Goal: Book appointment/travel/reservation

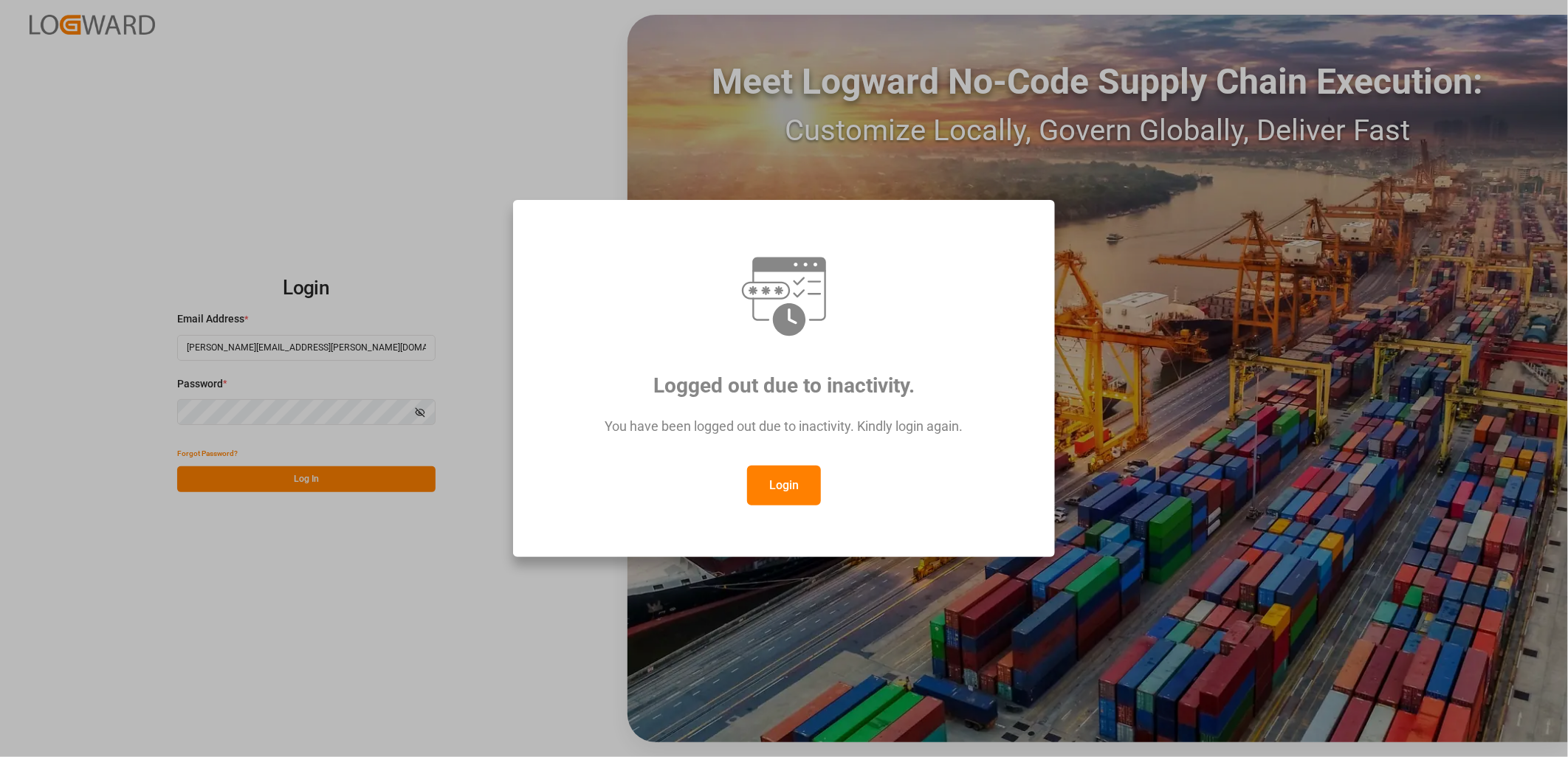
click at [773, 488] on button "Login" at bounding box center [784, 485] width 74 height 40
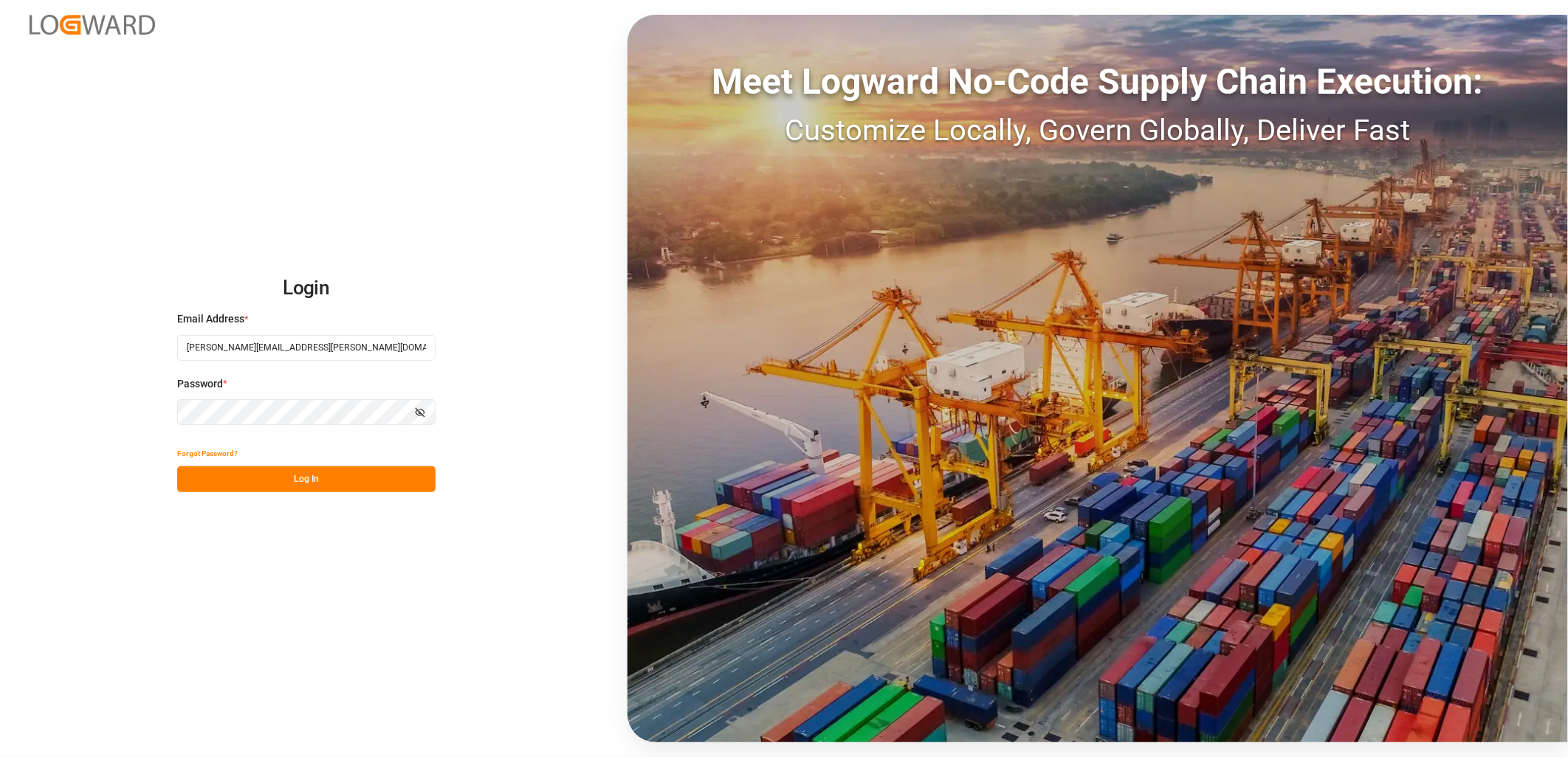
click at [342, 475] on button "Log In" at bounding box center [306, 479] width 258 height 26
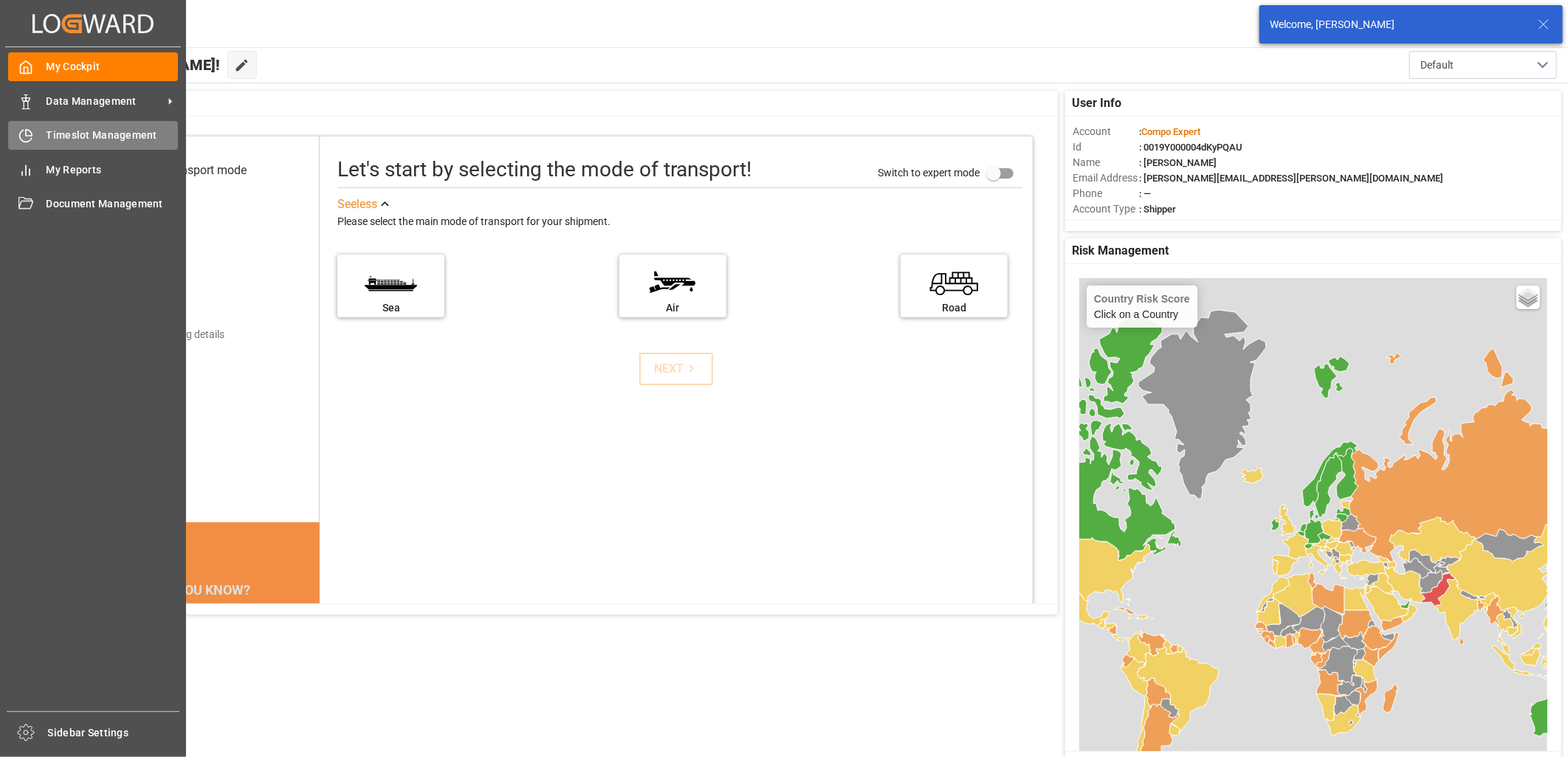
click at [31, 130] on icon at bounding box center [26, 135] width 15 height 15
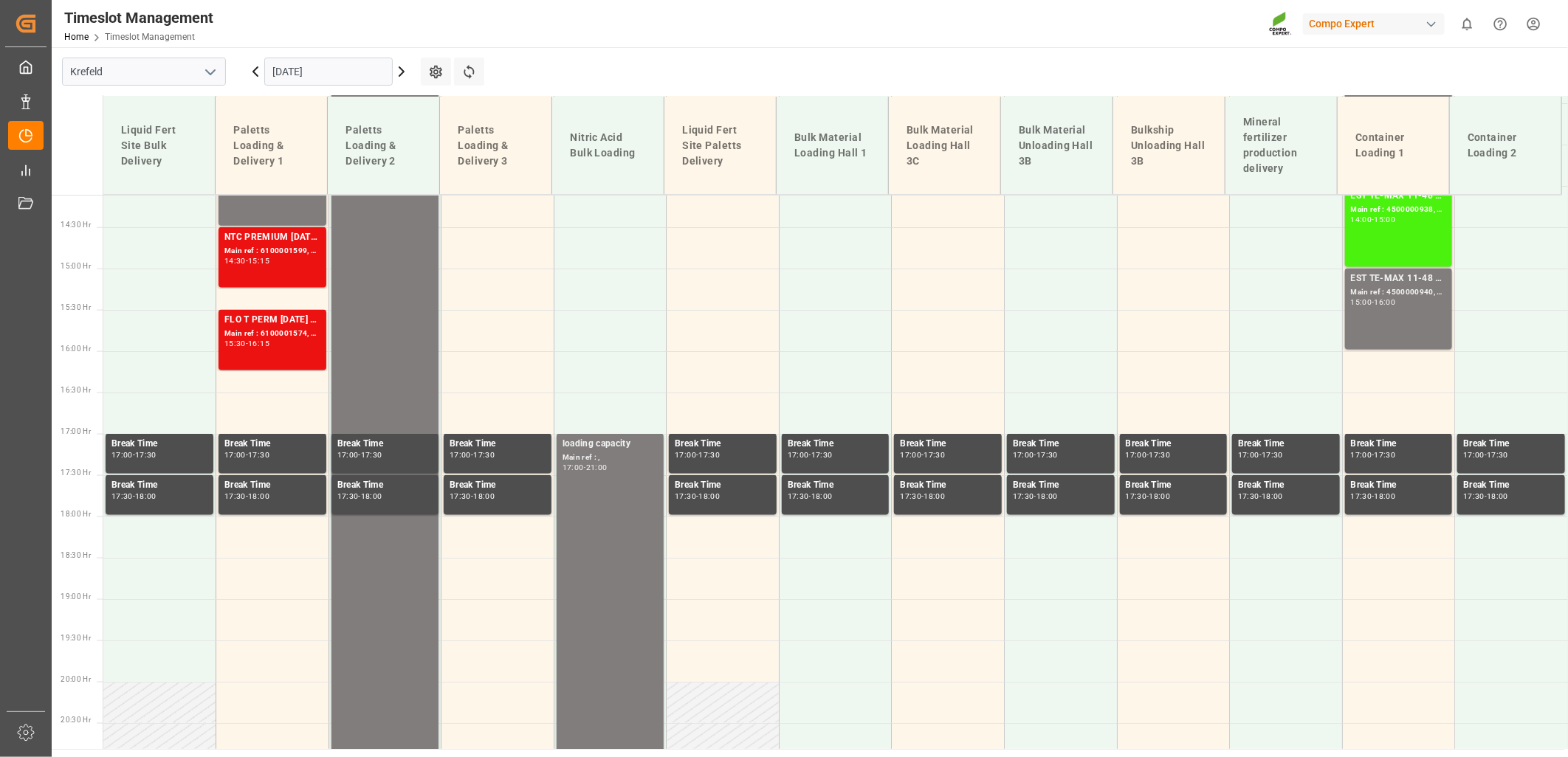
scroll to position [1192, 0]
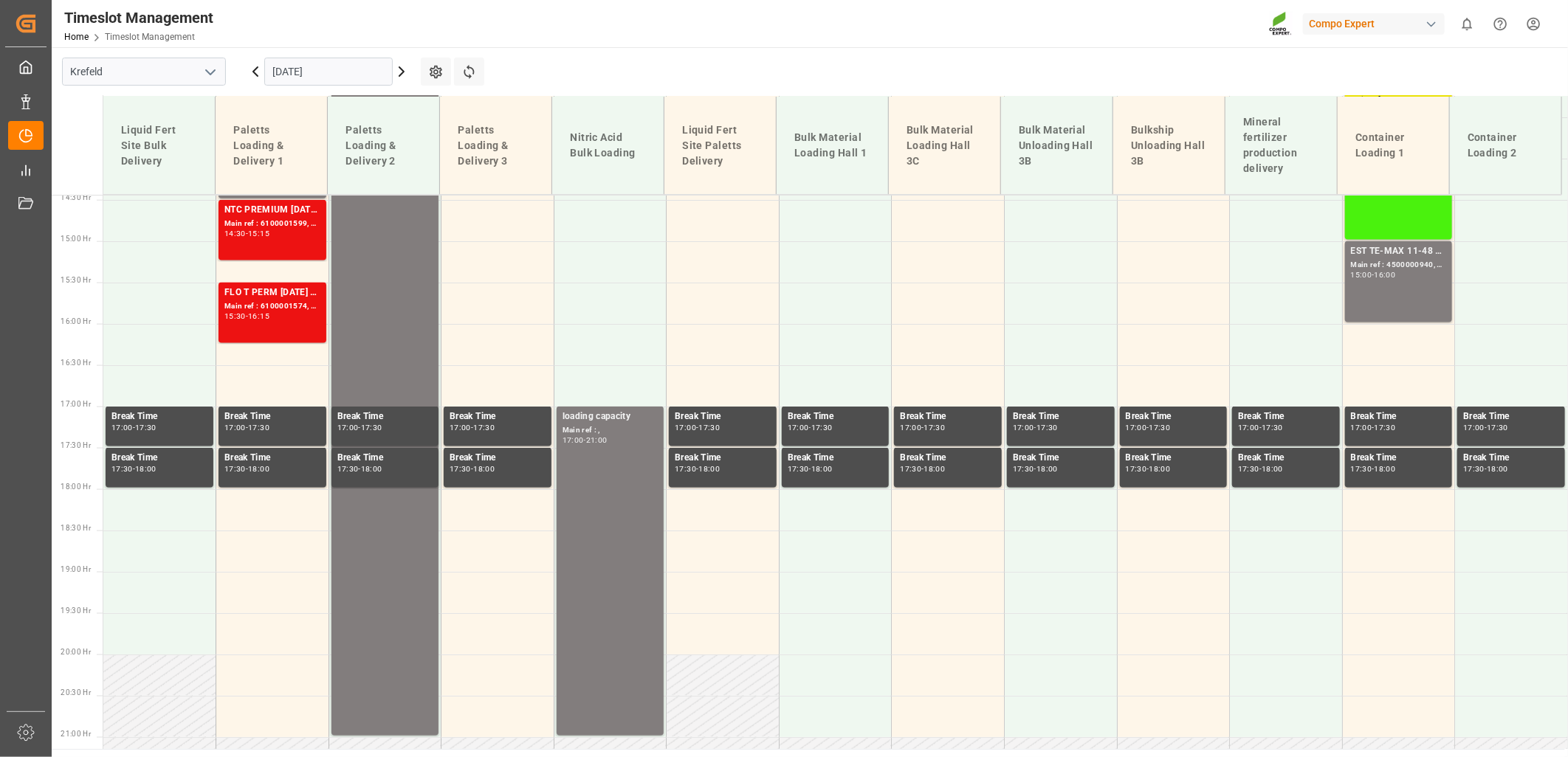
click at [205, 74] on icon "open menu" at bounding box center [210, 72] width 18 height 18
drag, startPoint x: 150, startPoint y: 163, endPoint x: 163, endPoint y: 171, distance: 15.3
click at [149, 163] on div "La Vall d [PERSON_NAME]" at bounding box center [144, 171] width 163 height 34
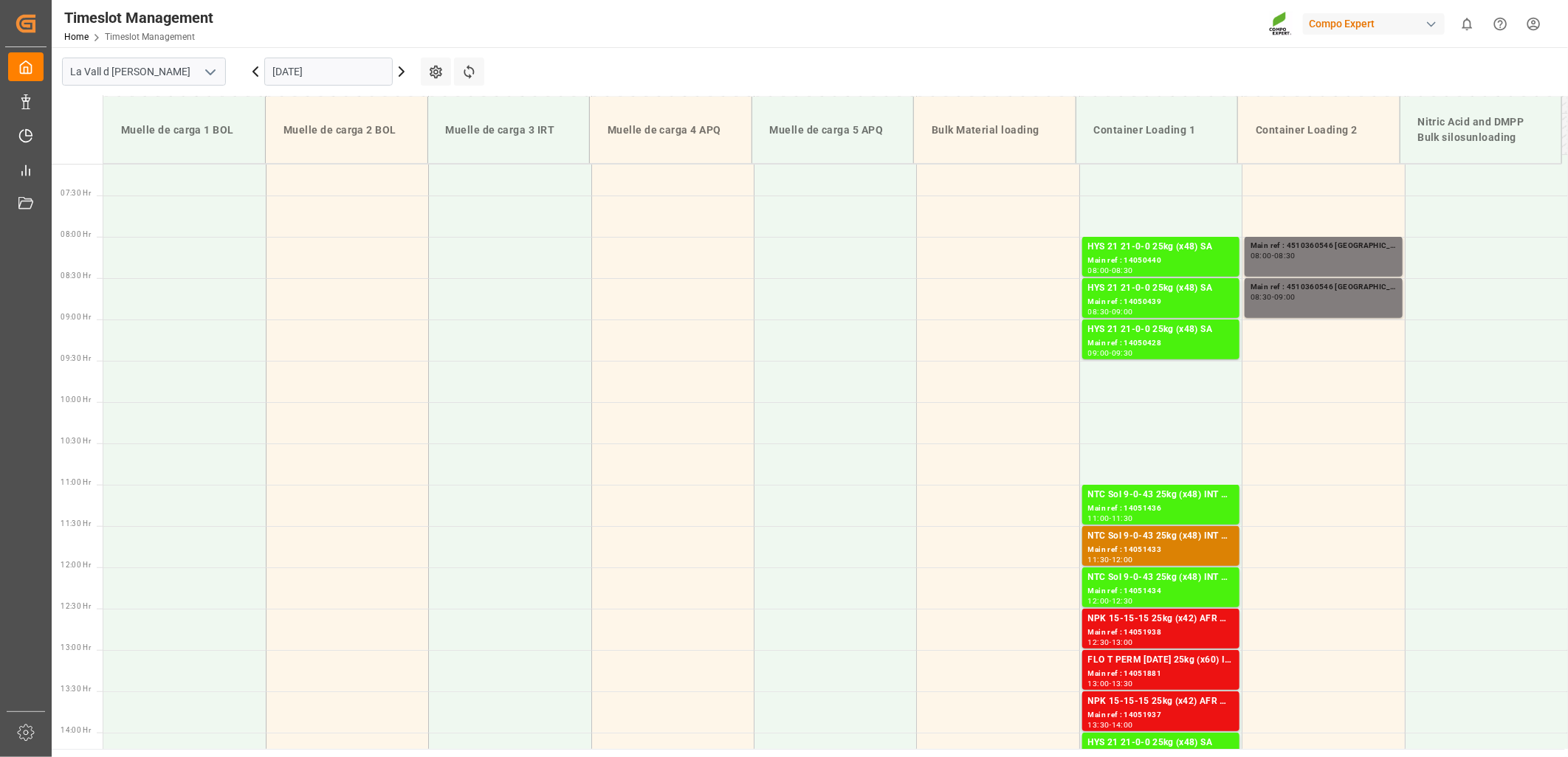
scroll to position [587, 0]
click at [342, 63] on input "[DATE]" at bounding box center [328, 72] width 128 height 28
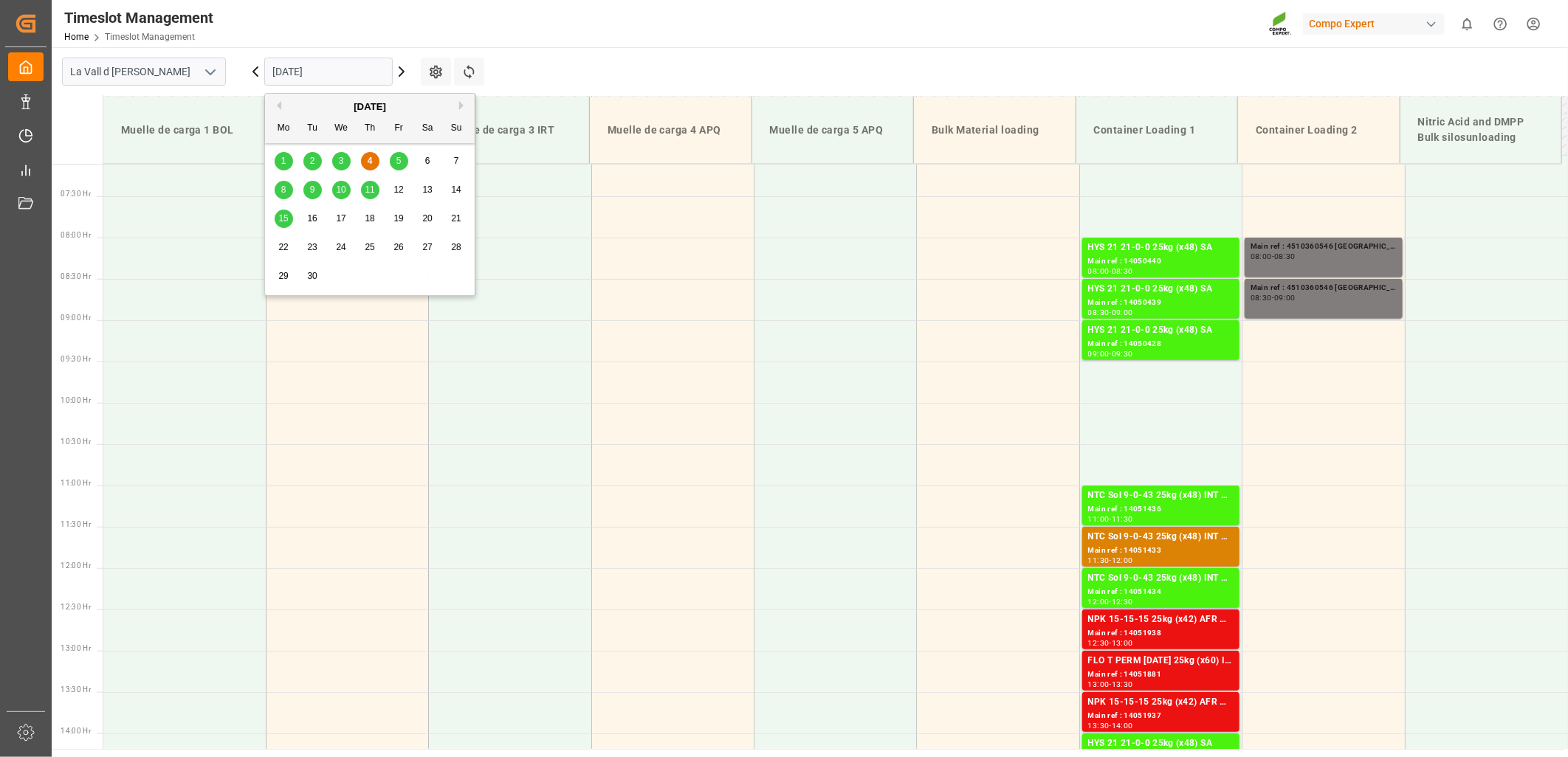
click at [400, 154] on div "5" at bounding box center [399, 162] width 19 height 18
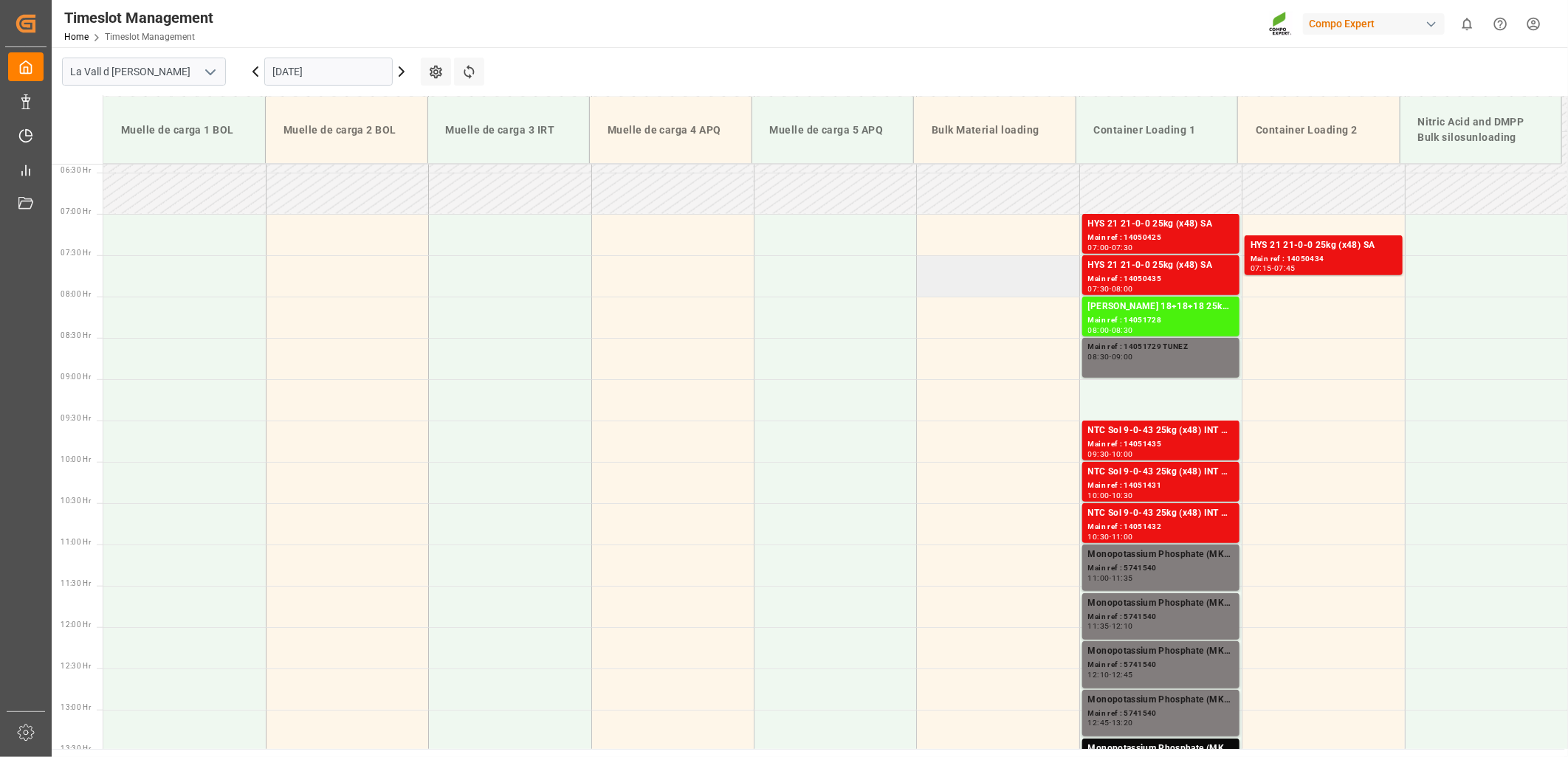
scroll to position [314, 0]
